Goal: Task Accomplishment & Management: Manage account settings

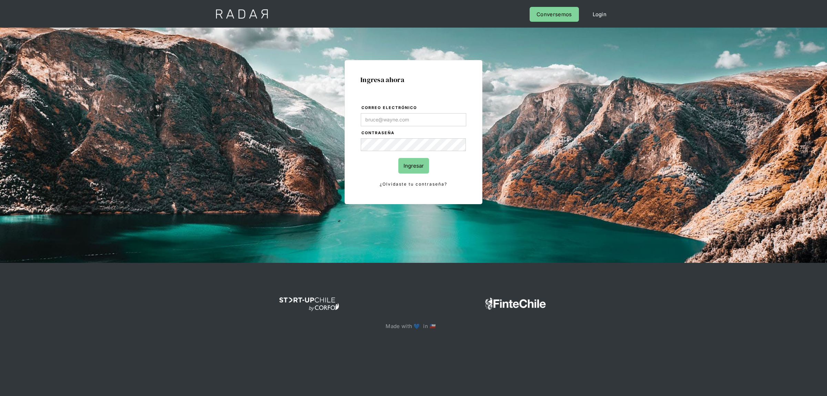
drag, startPoint x: 416, startPoint y: 123, endPoint x: 411, endPoint y: 124, distance: 5.7
click at [416, 123] on input "Correo electrónico" at bounding box center [413, 119] width 105 height 13
type input "[EMAIL_ADDRESS][DOMAIN_NAME]"
click at [407, 172] on input "Ingresar" at bounding box center [413, 166] width 31 height 16
